Goal: Information Seeking & Learning: Learn about a topic

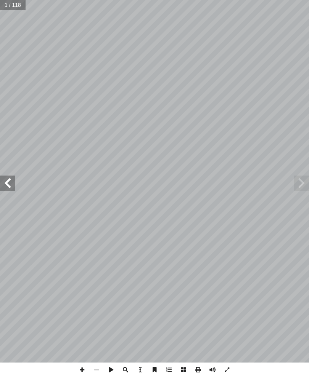
click at [11, 187] on span at bounding box center [7, 183] width 15 height 15
click at [13, 183] on span at bounding box center [7, 183] width 15 height 15
click at [11, 186] on span at bounding box center [7, 183] width 15 height 15
click at [5, 183] on span at bounding box center [7, 183] width 15 height 15
click at [5, 187] on span at bounding box center [7, 183] width 15 height 15
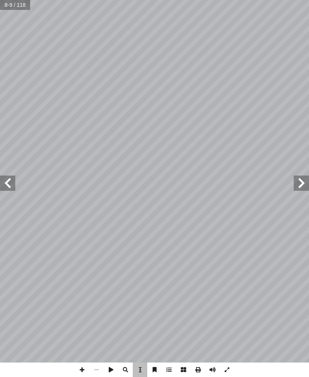
click at [11, 181] on span at bounding box center [7, 183] width 15 height 15
click at [13, 181] on span at bounding box center [7, 183] width 15 height 15
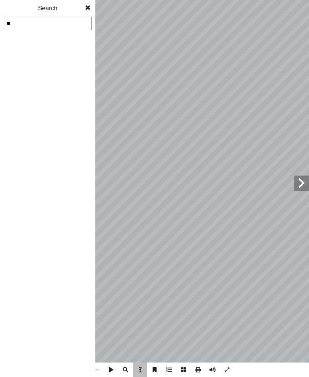
type input "*"
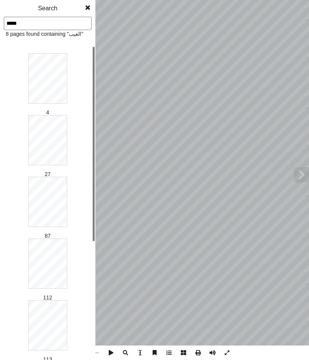
type input "******"
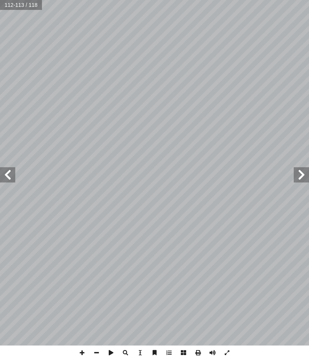
click at [3, 175] on span at bounding box center [7, 174] width 15 height 15
click at [305, 169] on span at bounding box center [300, 174] width 15 height 15
click at [6, 174] on span at bounding box center [7, 174] width 15 height 15
click at [12, 176] on span at bounding box center [7, 174] width 15 height 15
click at [6, 168] on span at bounding box center [7, 174] width 15 height 15
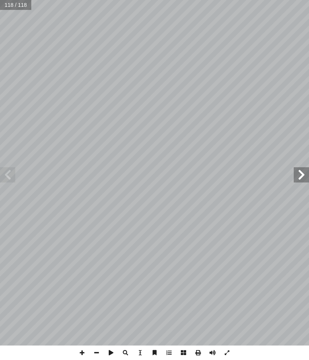
click at [9, 173] on span at bounding box center [7, 174] width 15 height 15
click at [294, 171] on span at bounding box center [300, 174] width 15 height 15
click at [305, 179] on span at bounding box center [300, 174] width 15 height 15
click at [10, 175] on span at bounding box center [7, 174] width 15 height 15
click at [12, 178] on span at bounding box center [7, 174] width 15 height 15
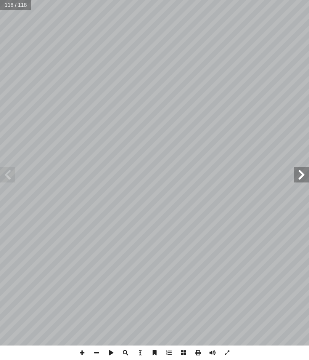
click at [303, 172] on span at bounding box center [300, 174] width 15 height 15
click at [306, 179] on span at bounding box center [300, 174] width 15 height 15
